Goal: Transaction & Acquisition: Purchase product/service

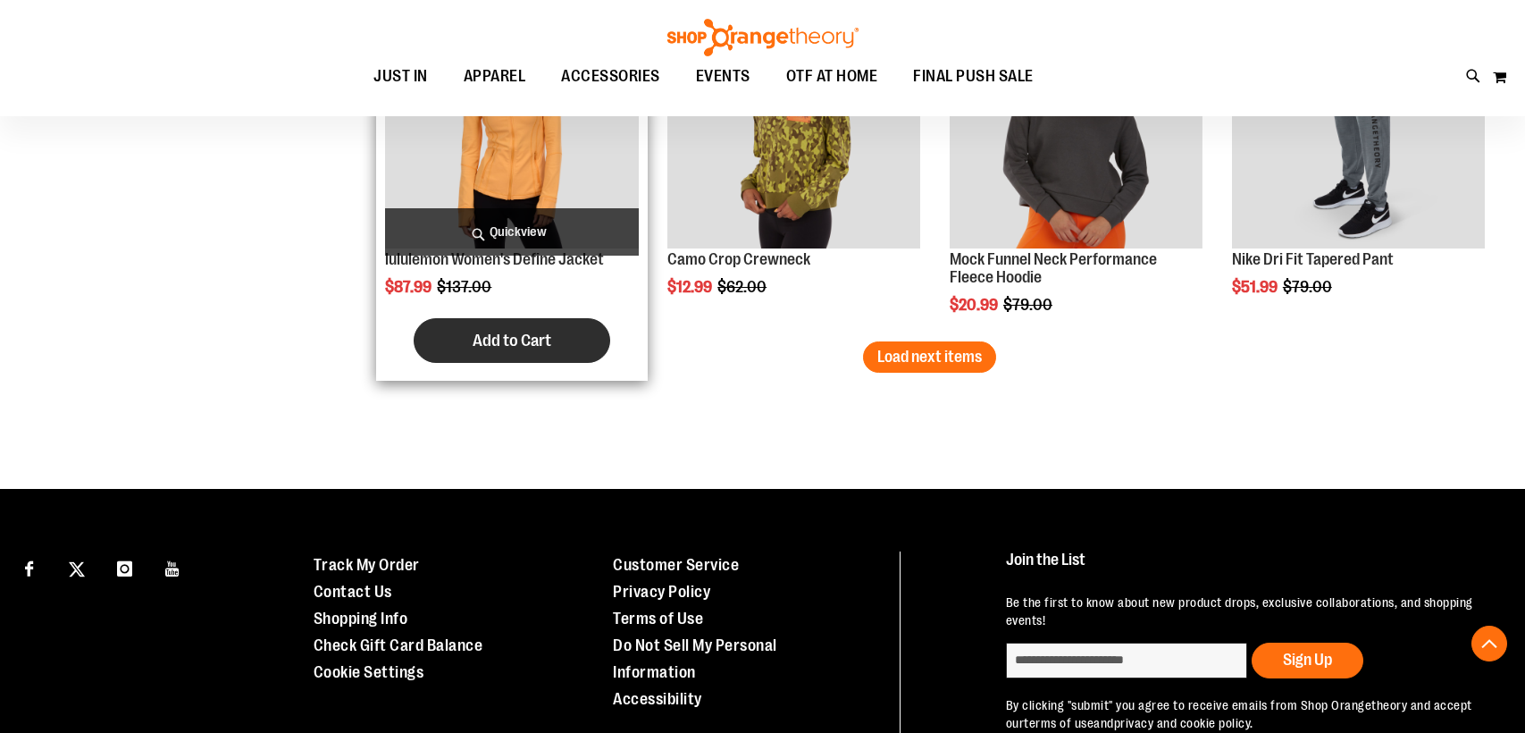
scroll to position [3251, 0]
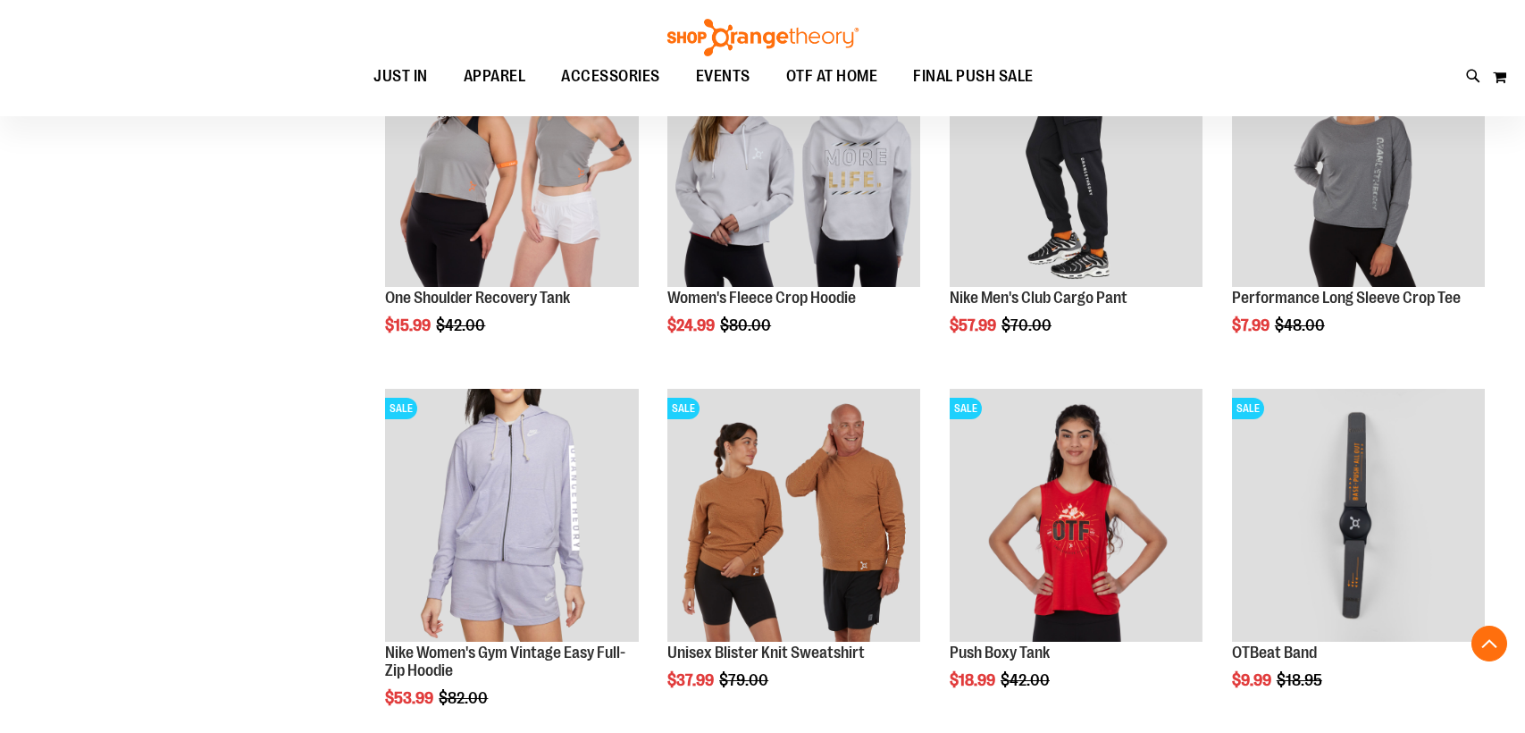
scroll to position [146, 0]
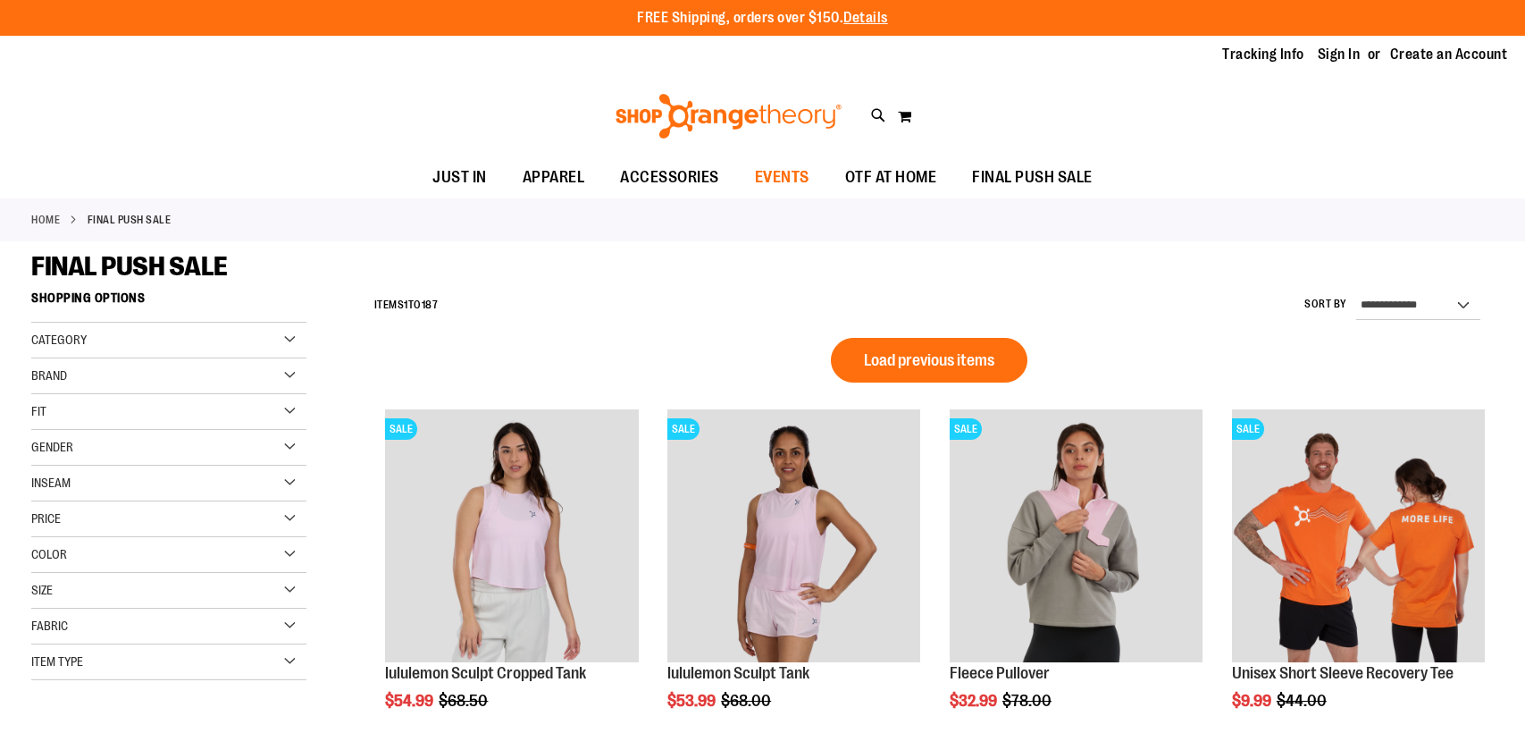
click at [791, 183] on span "EVENTS" at bounding box center [782, 177] width 55 height 40
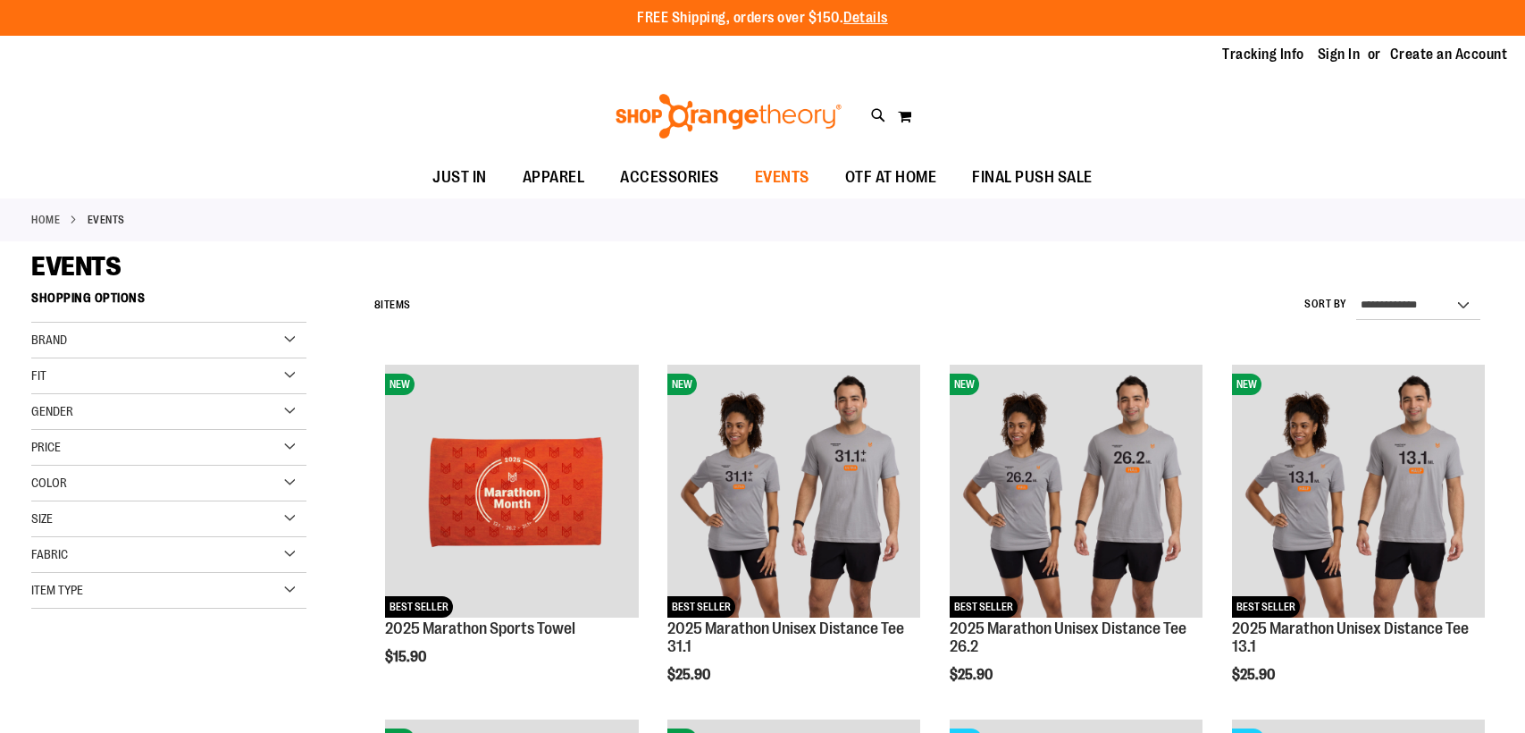
click at [799, 175] on span "EVENTS" at bounding box center [782, 177] width 55 height 40
click at [878, 180] on span "OTF AT HOME" at bounding box center [891, 177] width 92 height 40
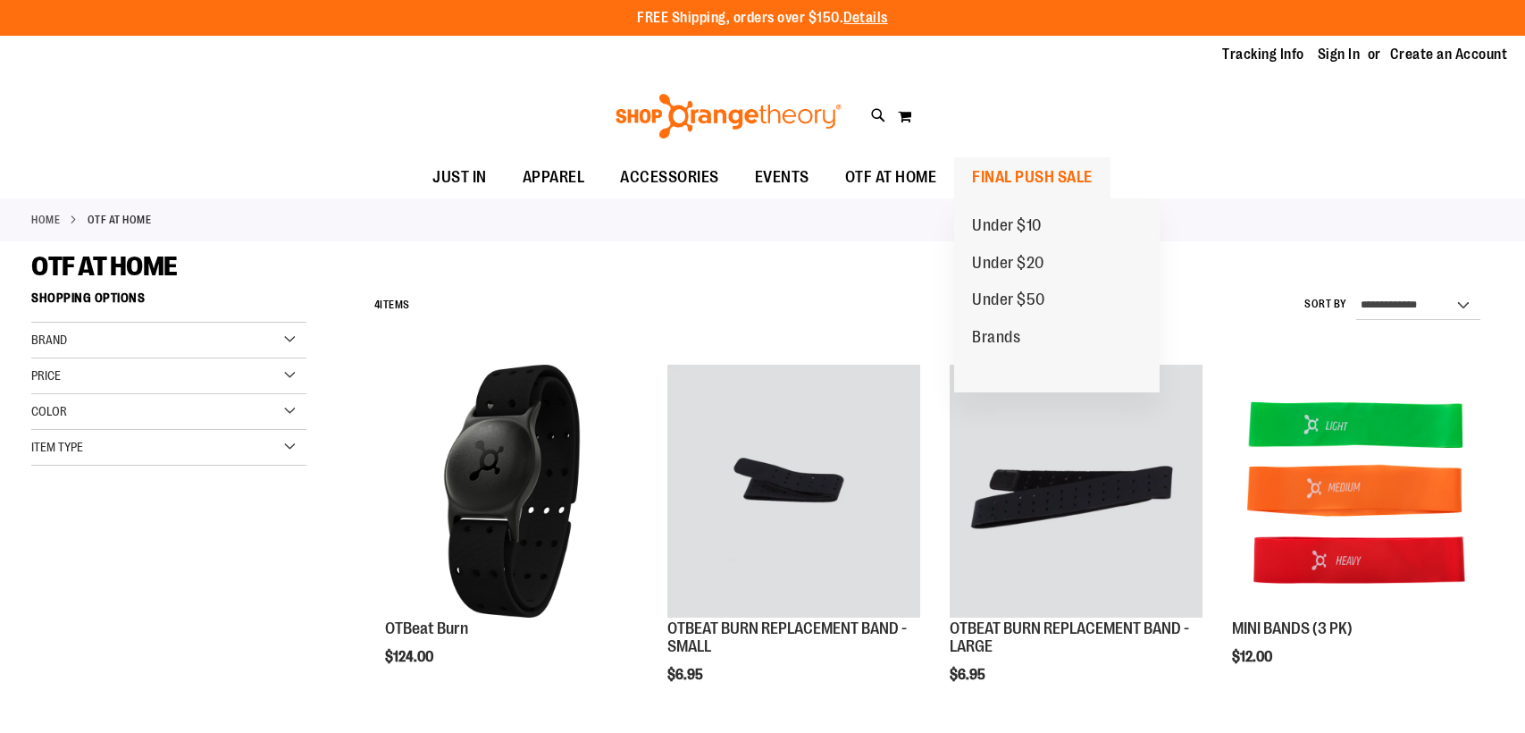
click at [995, 175] on span "FINAL PUSH SALE" at bounding box center [1032, 177] width 121 height 40
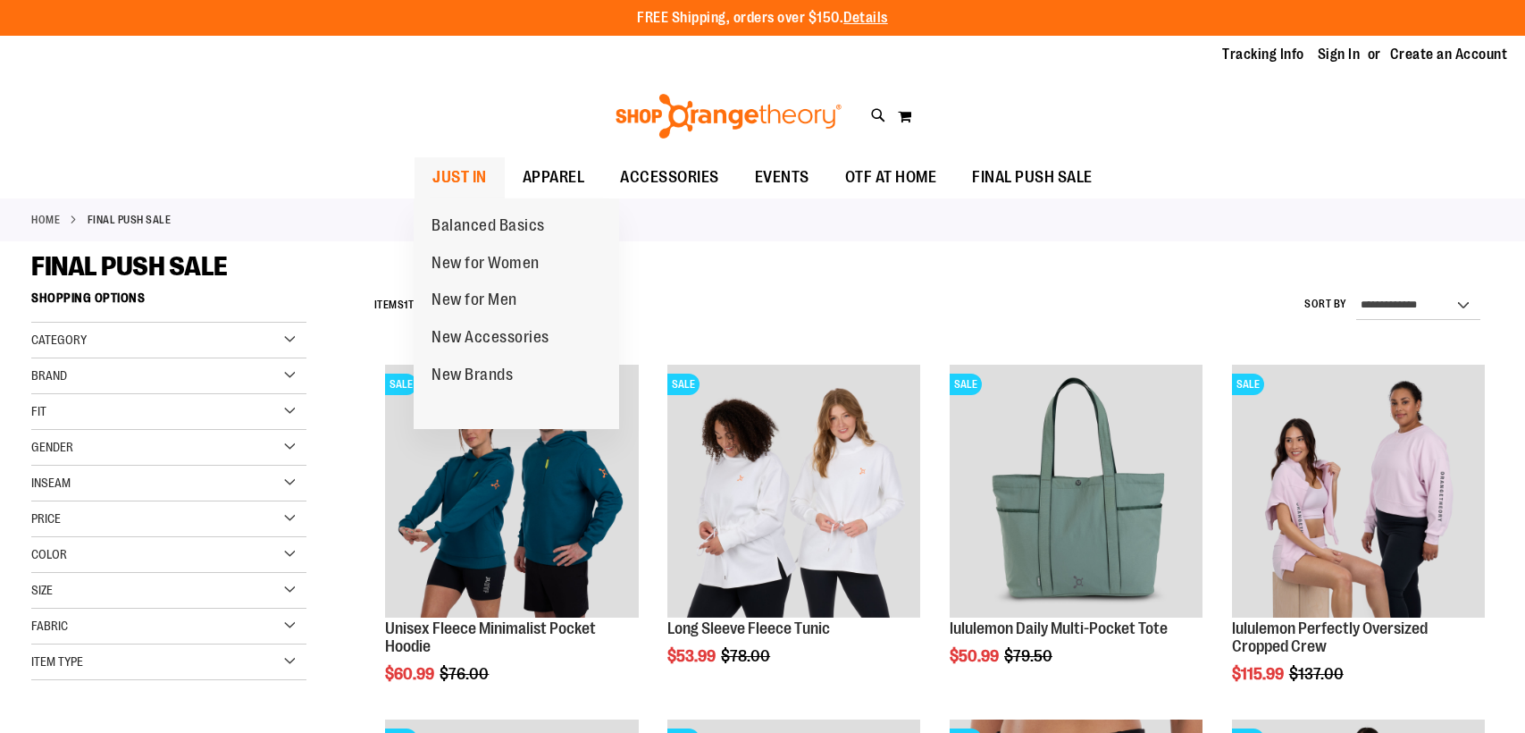
click at [446, 185] on span "JUST IN" at bounding box center [460, 177] width 55 height 40
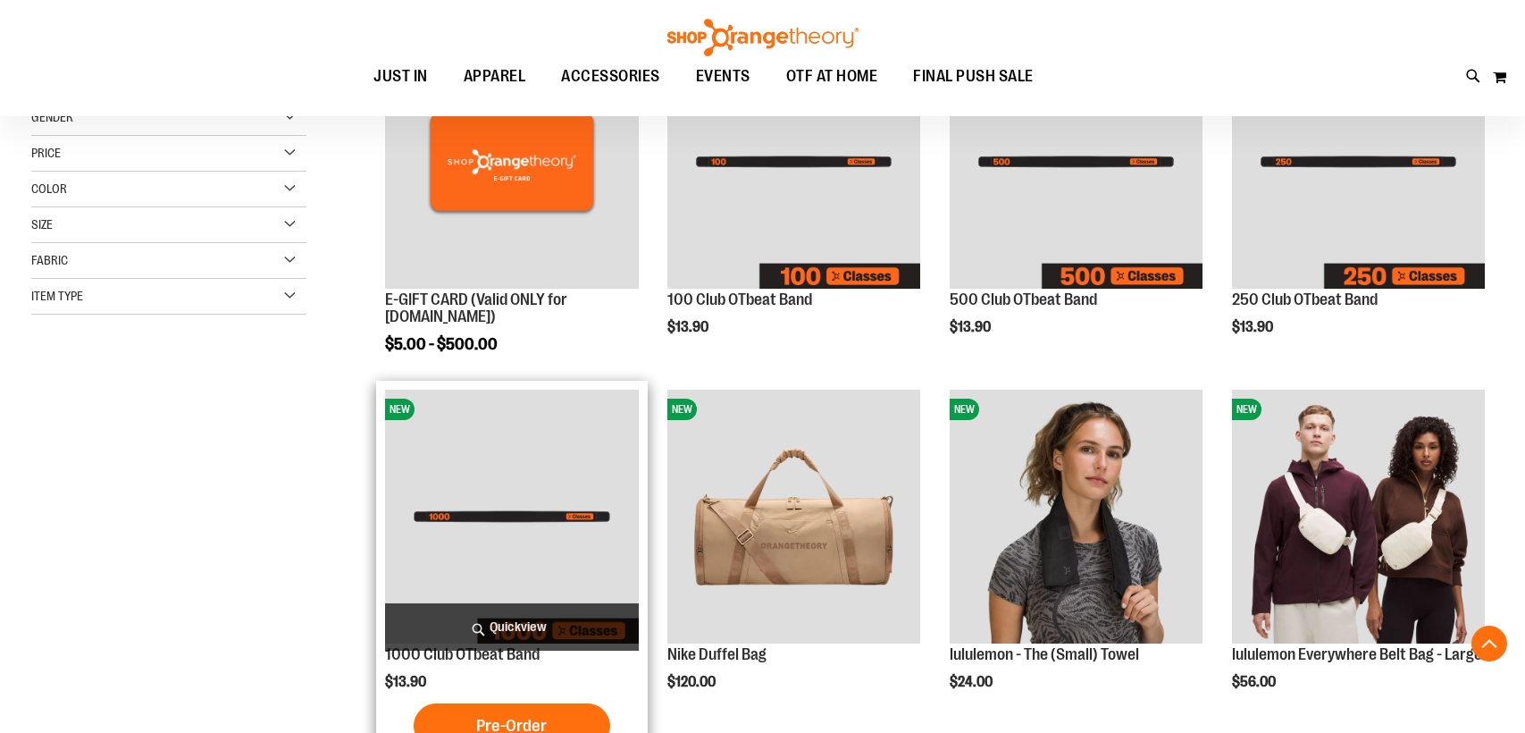
scroll to position [339, 0]
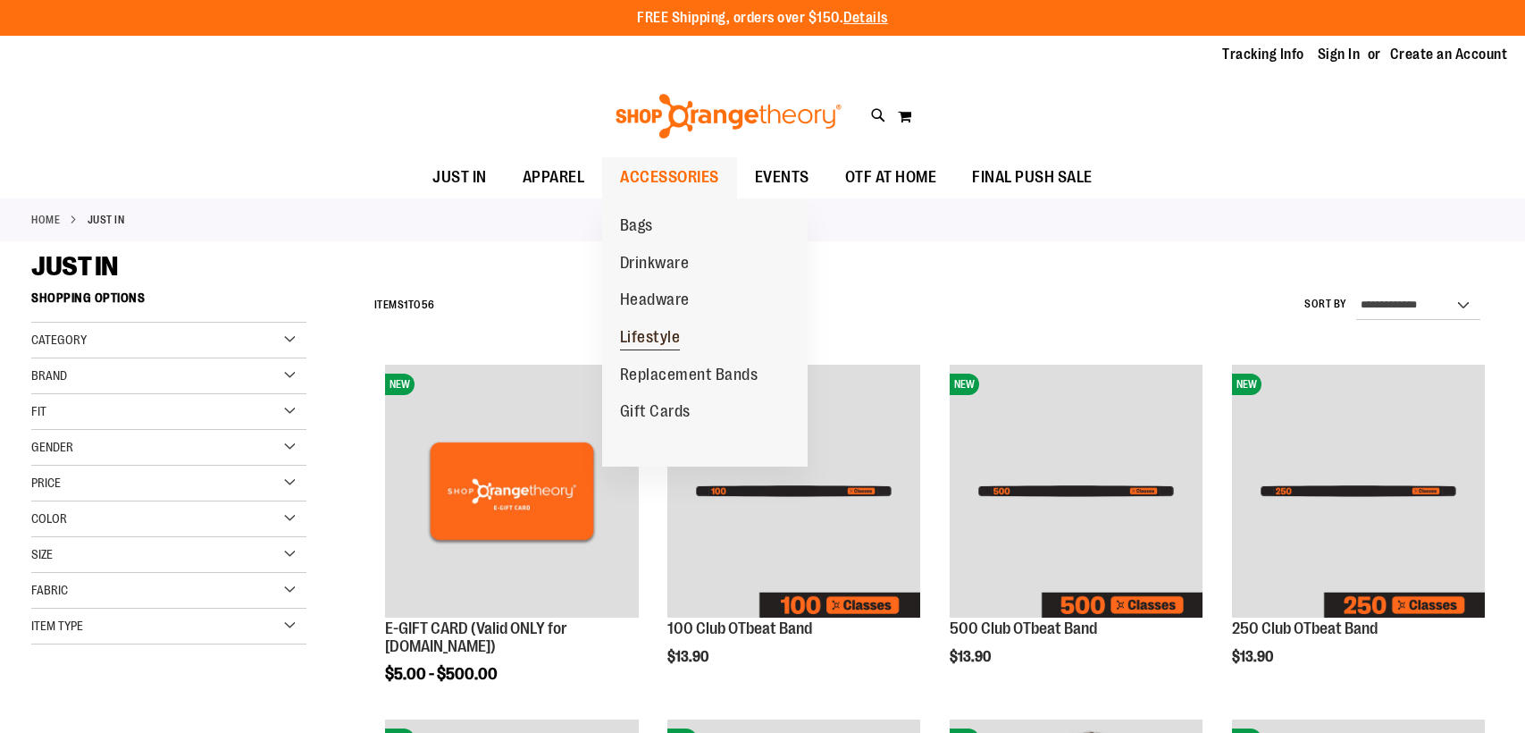
click at [658, 331] on span "Lifestyle" at bounding box center [650, 339] width 61 height 22
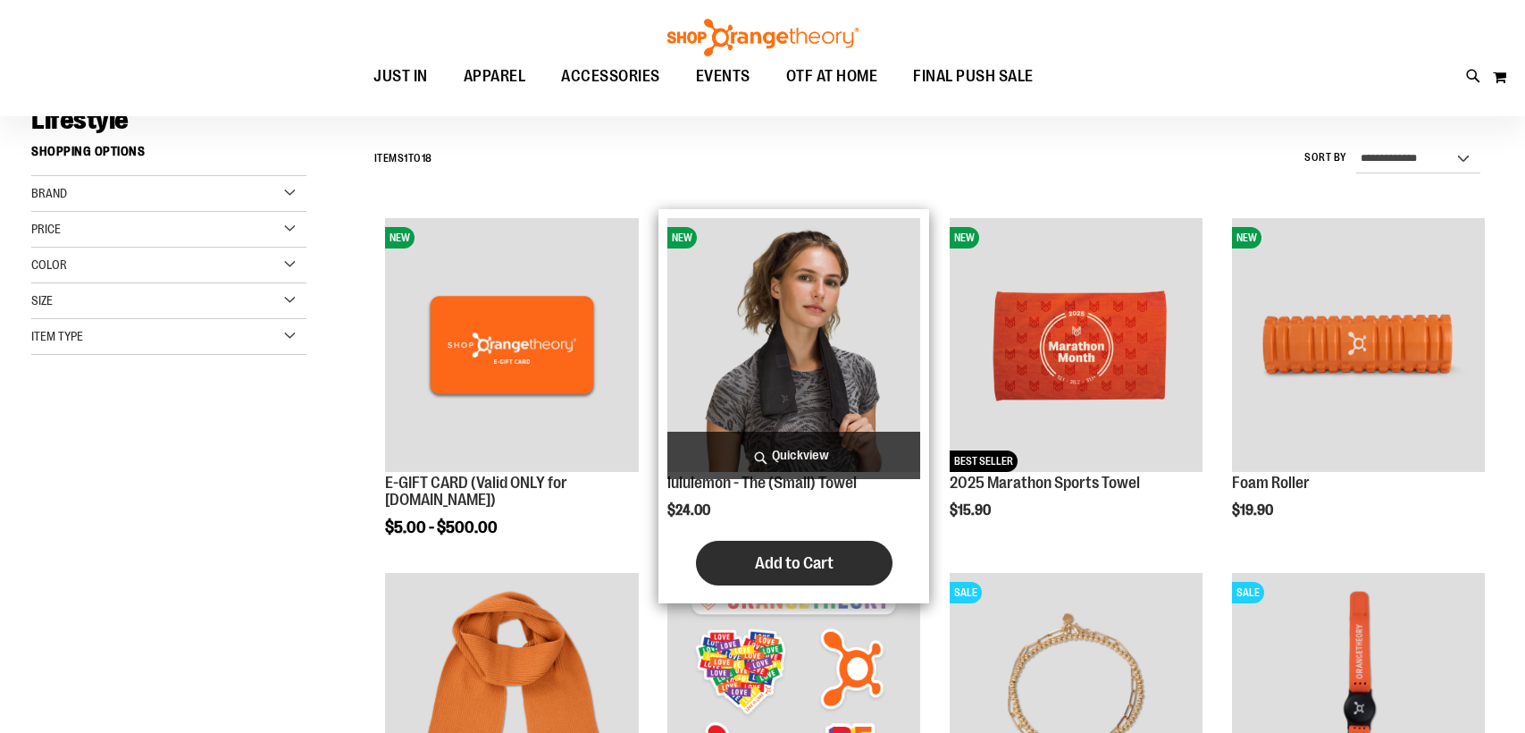
scroll to position [574, 0]
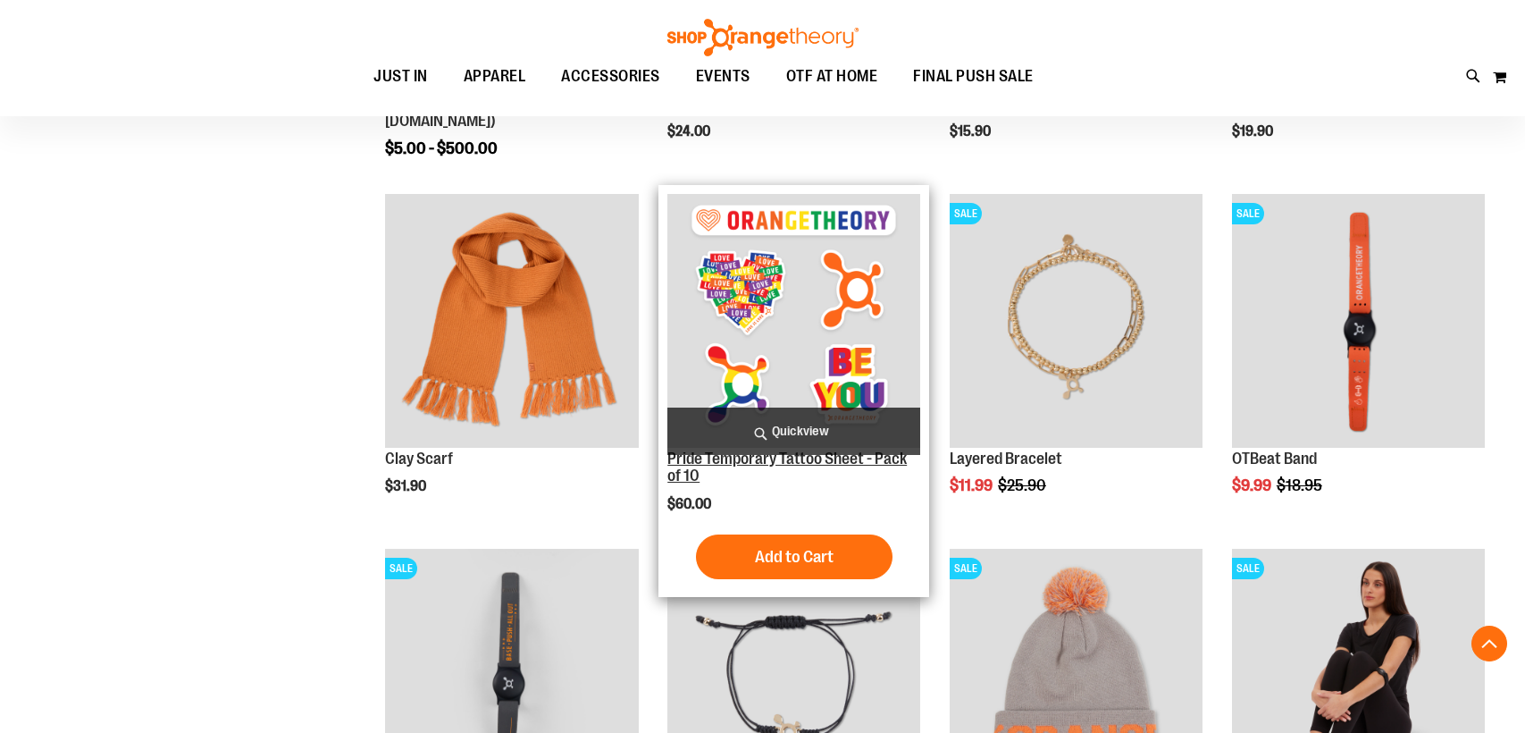
scroll to position [509, 0]
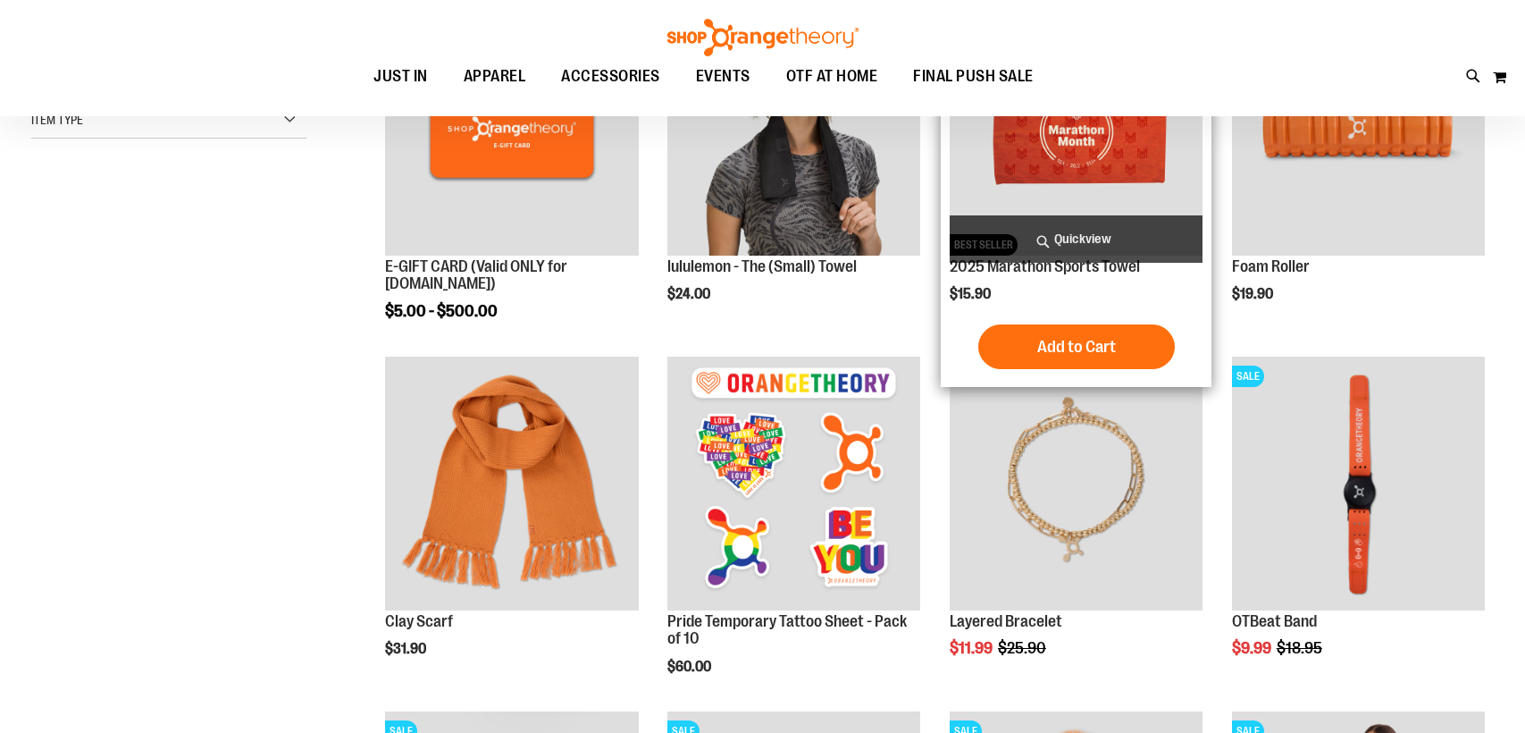
scroll to position [115, 0]
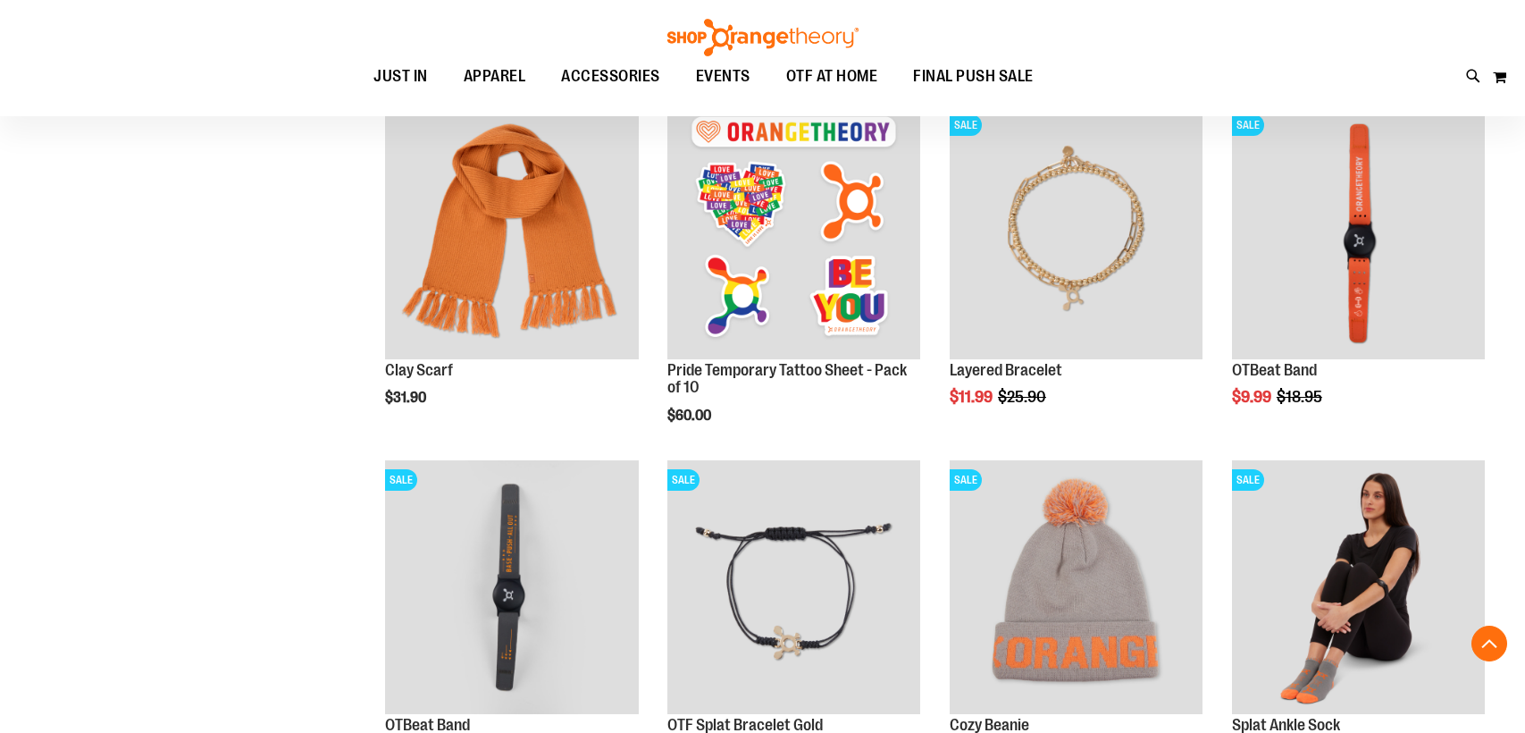
scroll to position [520, 0]
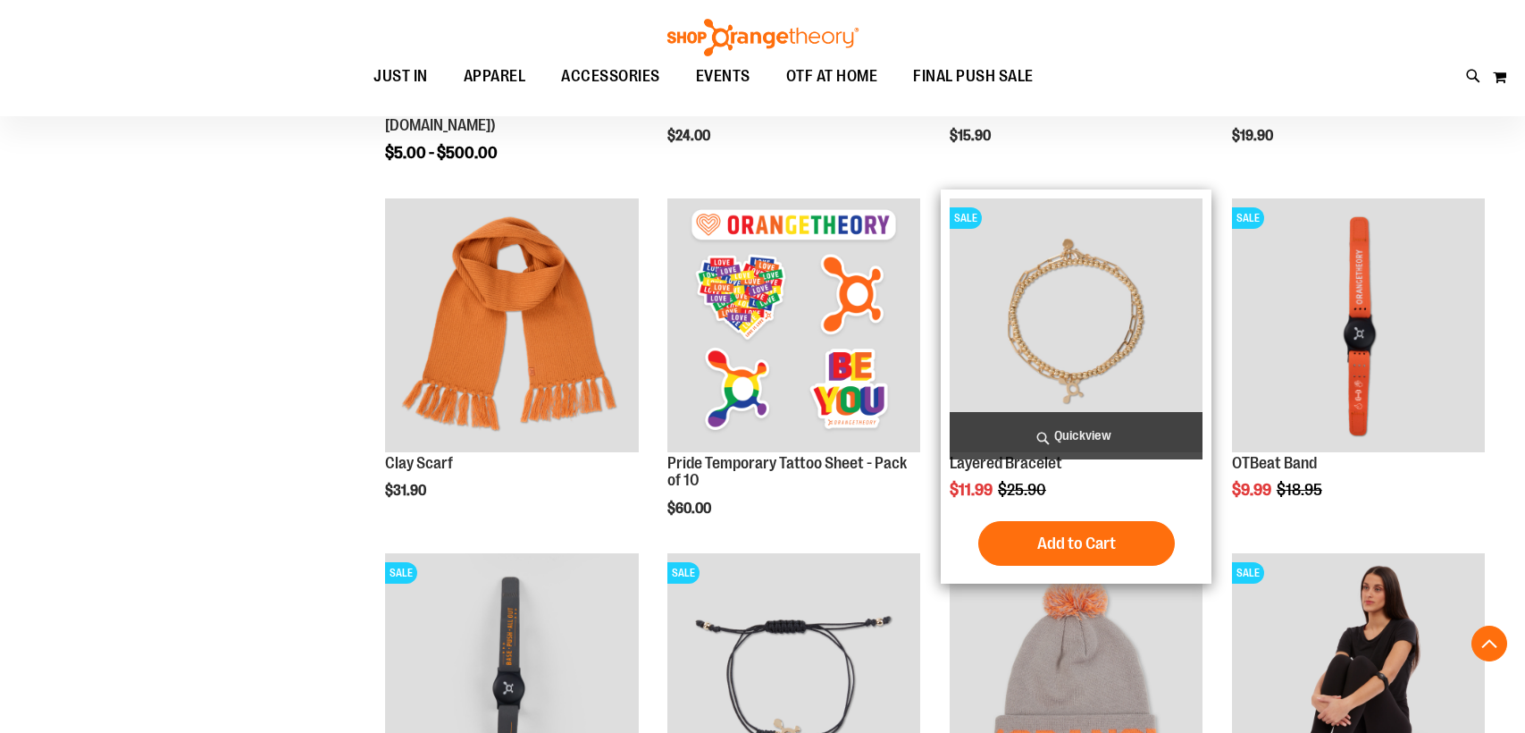
click at [1067, 349] on img "product" at bounding box center [1076, 324] width 253 height 253
